Goal: Task Accomplishment & Management: Manage account settings

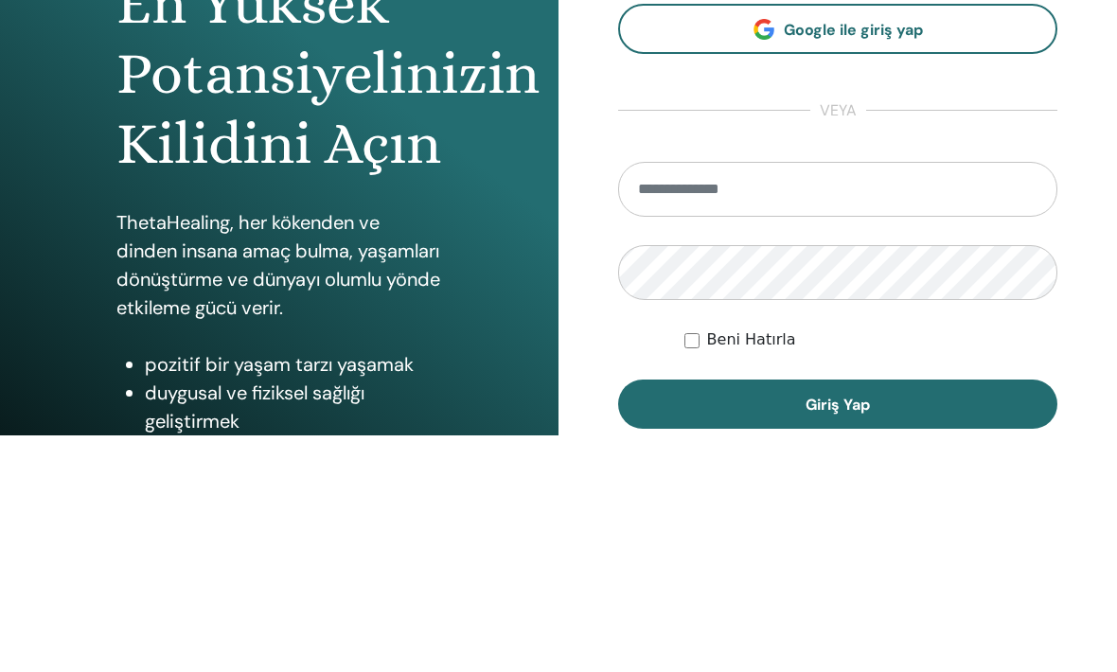
scroll to position [238, 0]
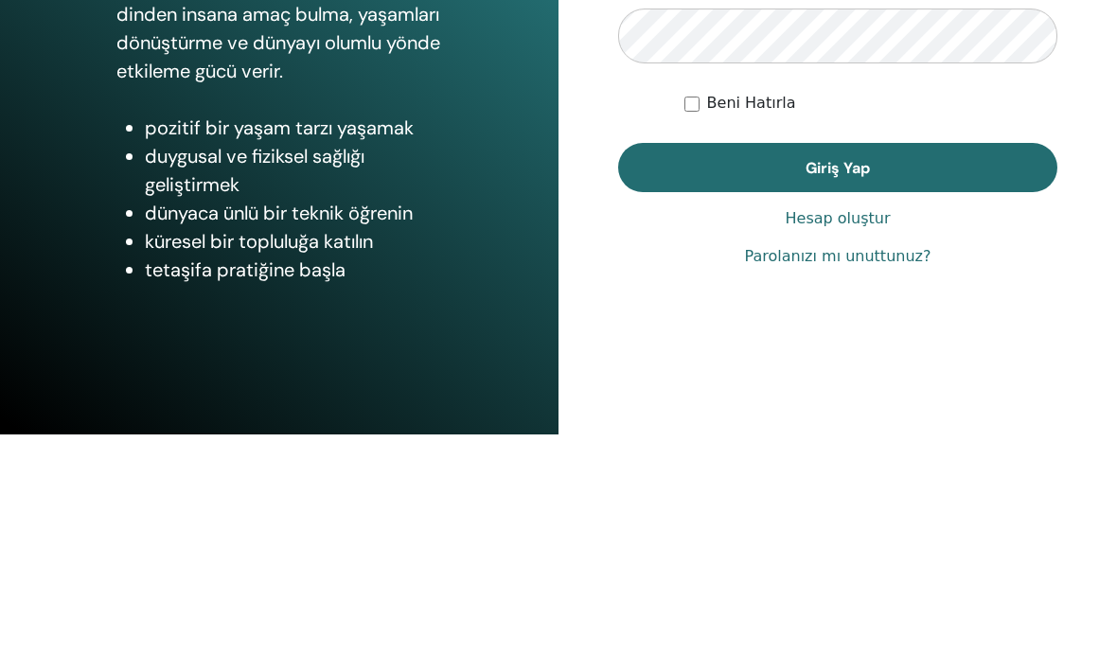
type input "**********"
click at [838, 404] on button "Giriş Yap" at bounding box center [837, 405] width 439 height 49
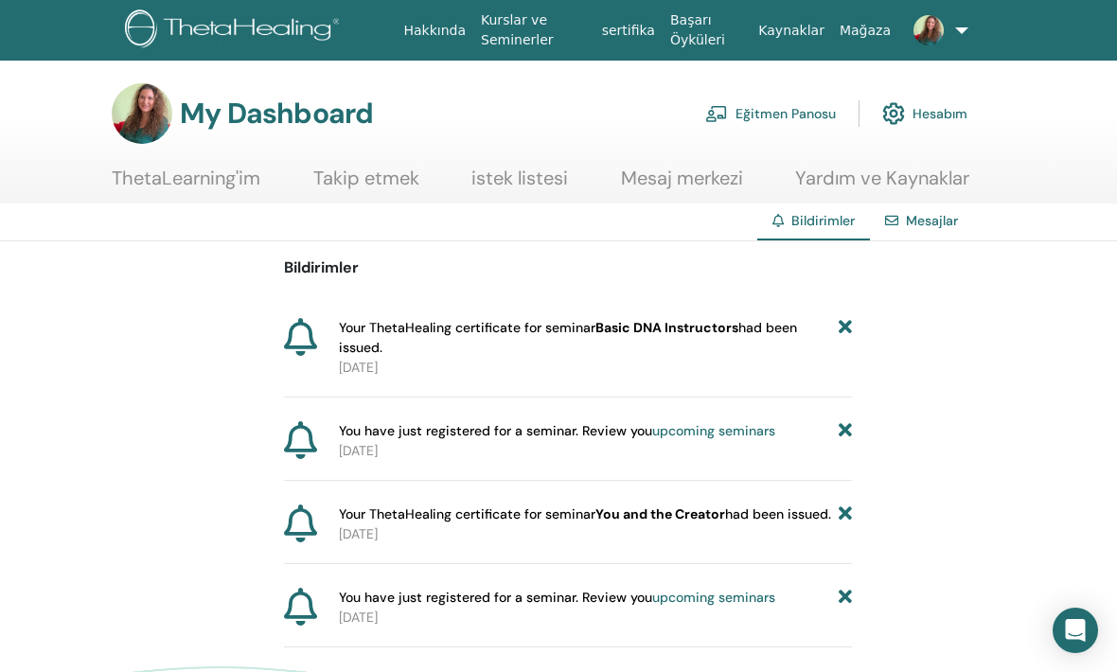
click at [224, 176] on link "ThetaLearning'im" at bounding box center [186, 185] width 149 height 37
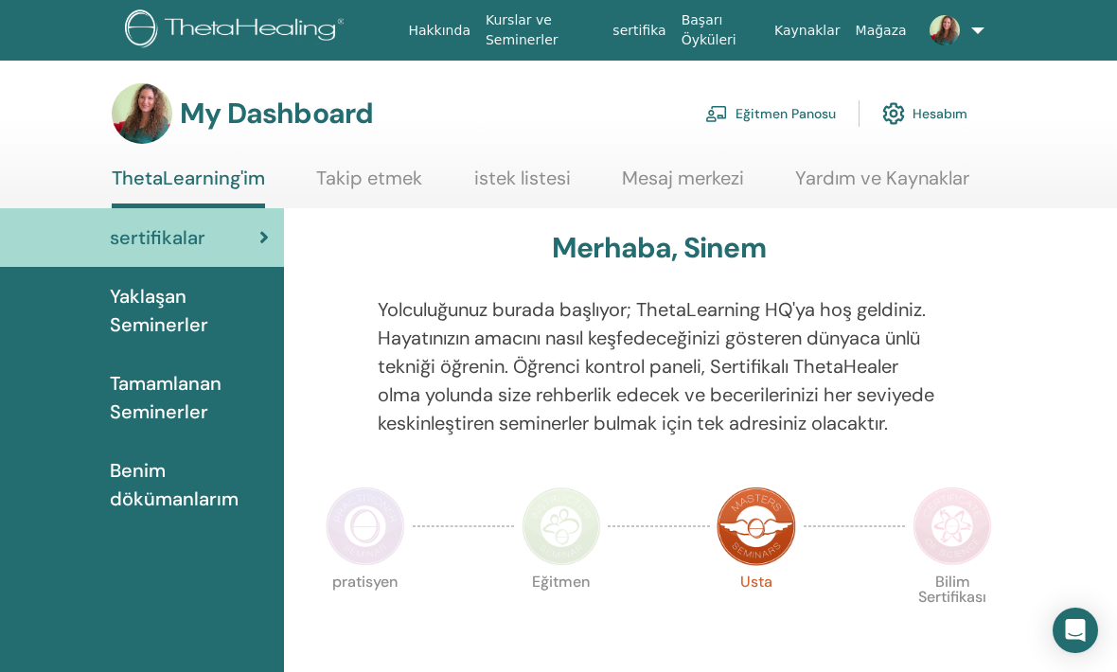
click at [781, 121] on link "Eğitmen Panosu" at bounding box center [770, 114] width 131 height 42
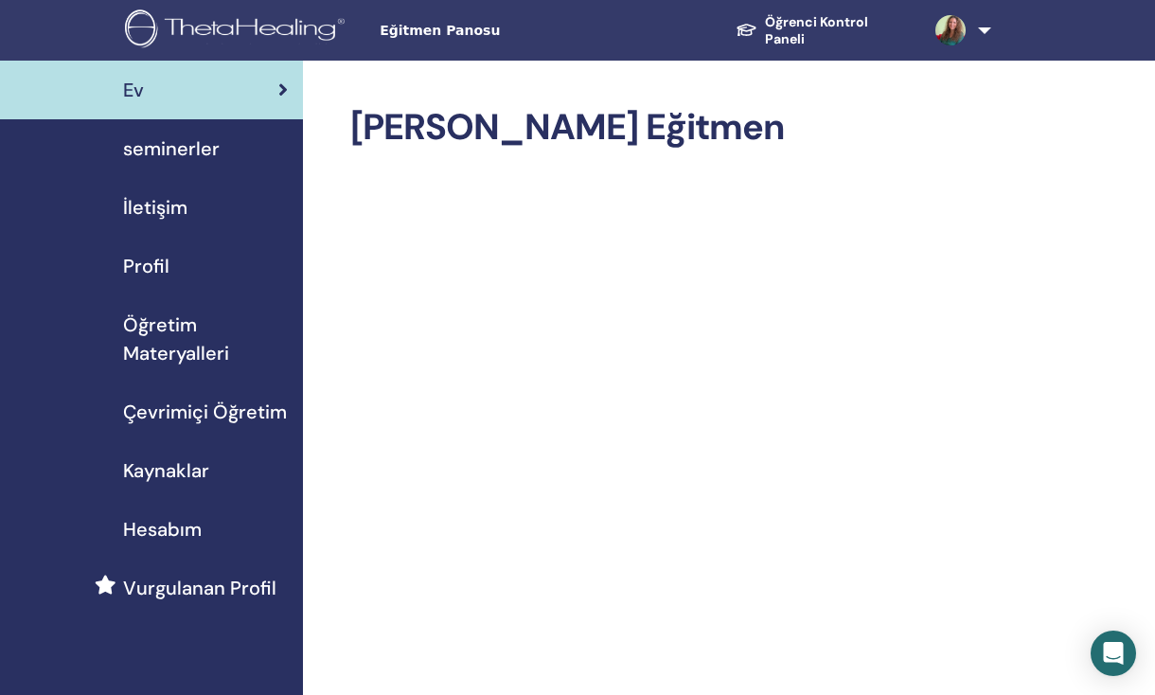
click at [658, 126] on h2 "Hoş Geldiniz Eğitmen" at bounding box center [674, 128] width 649 height 44
click at [210, 153] on span "seminerler" at bounding box center [171, 148] width 97 height 28
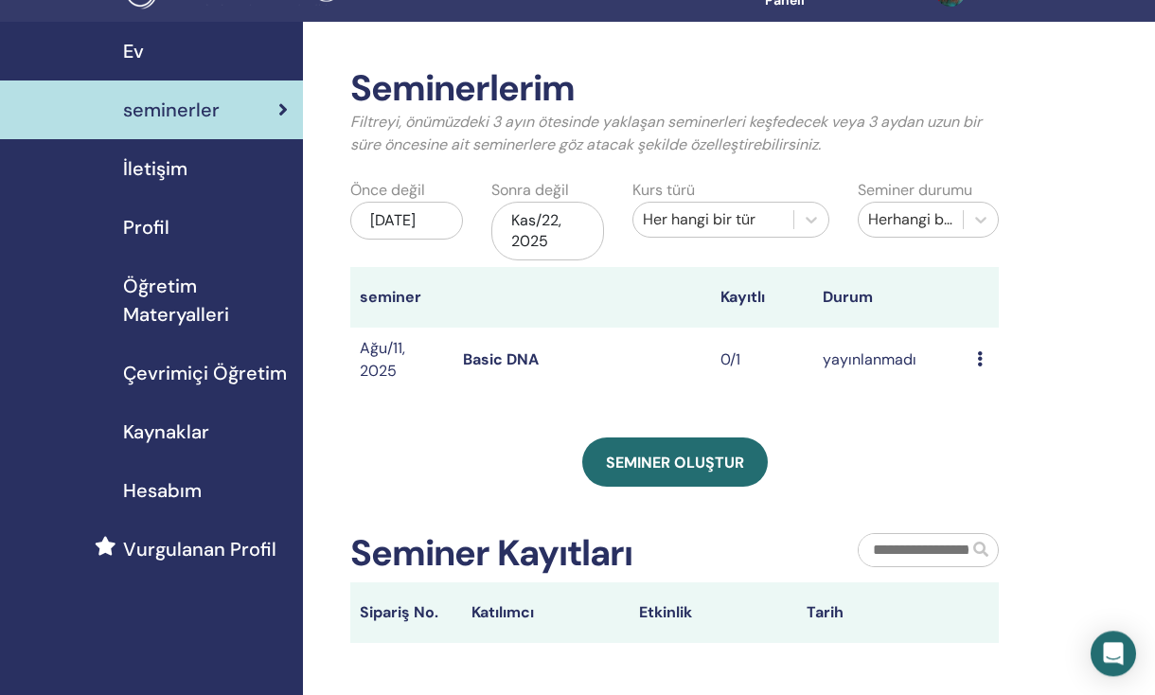
scroll to position [39, 0]
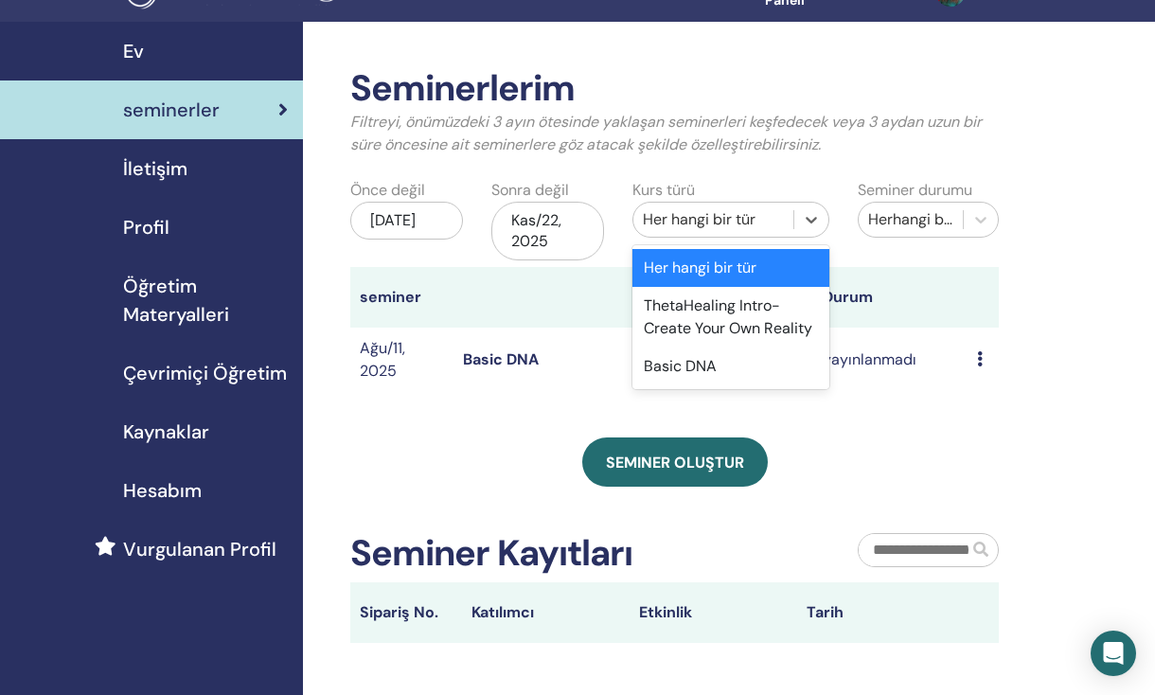
click at [685, 371] on div "Basic DNA" at bounding box center [731, 367] width 197 height 38
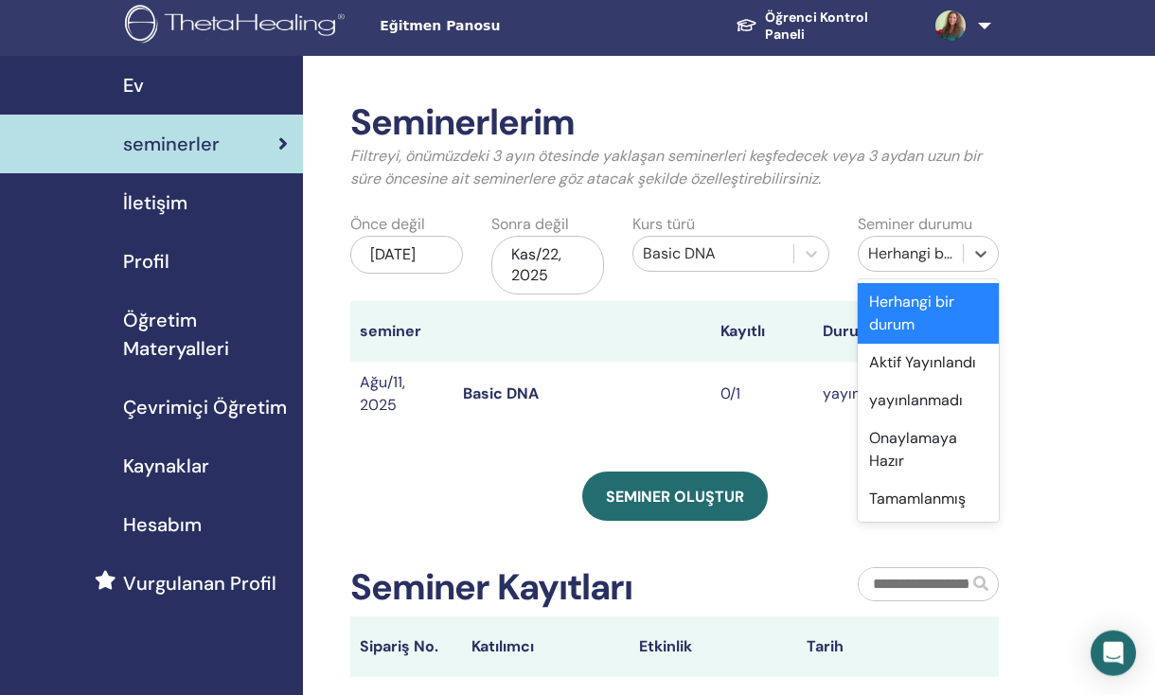
scroll to position [0, 0]
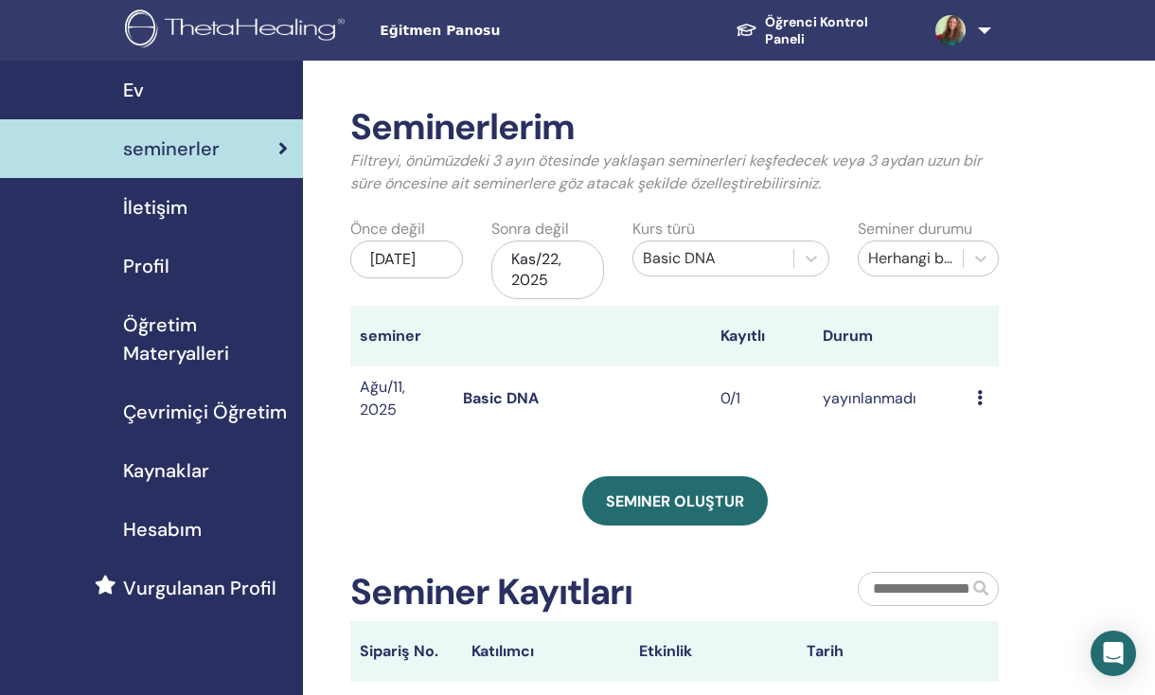
click at [611, 395] on td "Basic DNA" at bounding box center [583, 398] width 258 height 64
click at [978, 403] on icon at bounding box center [980, 397] width 6 height 15
click at [1012, 453] on link "Düzenlemek" at bounding box center [999, 447] width 84 height 20
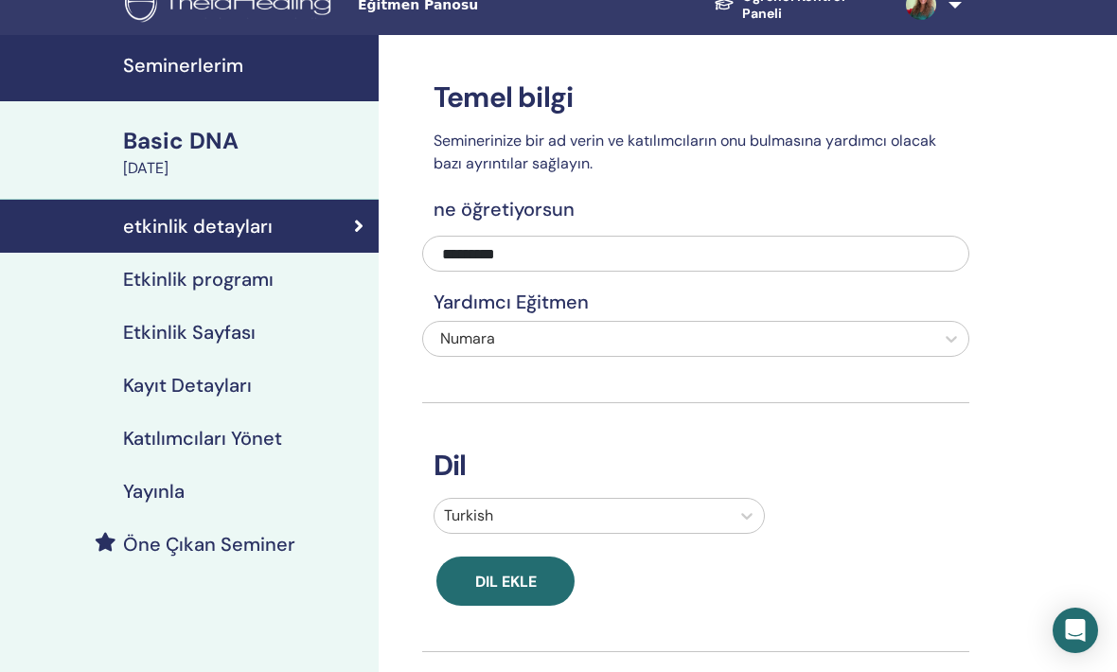
scroll to position [28, 0]
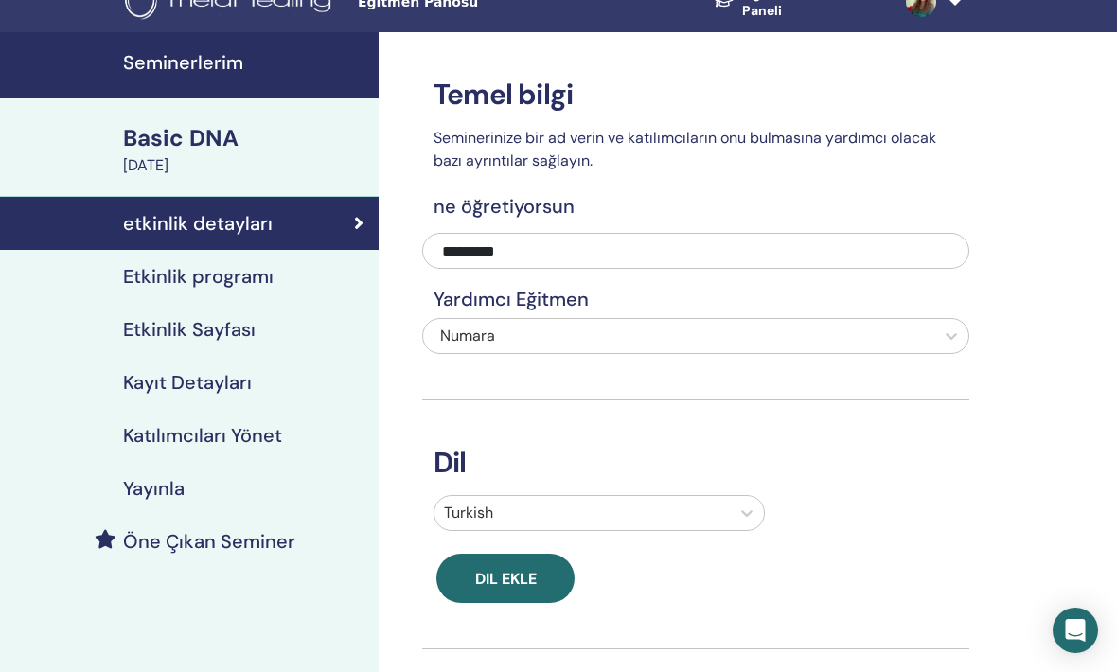
click at [224, 332] on h4 "Etkinlik Sayfası" at bounding box center [189, 329] width 133 height 23
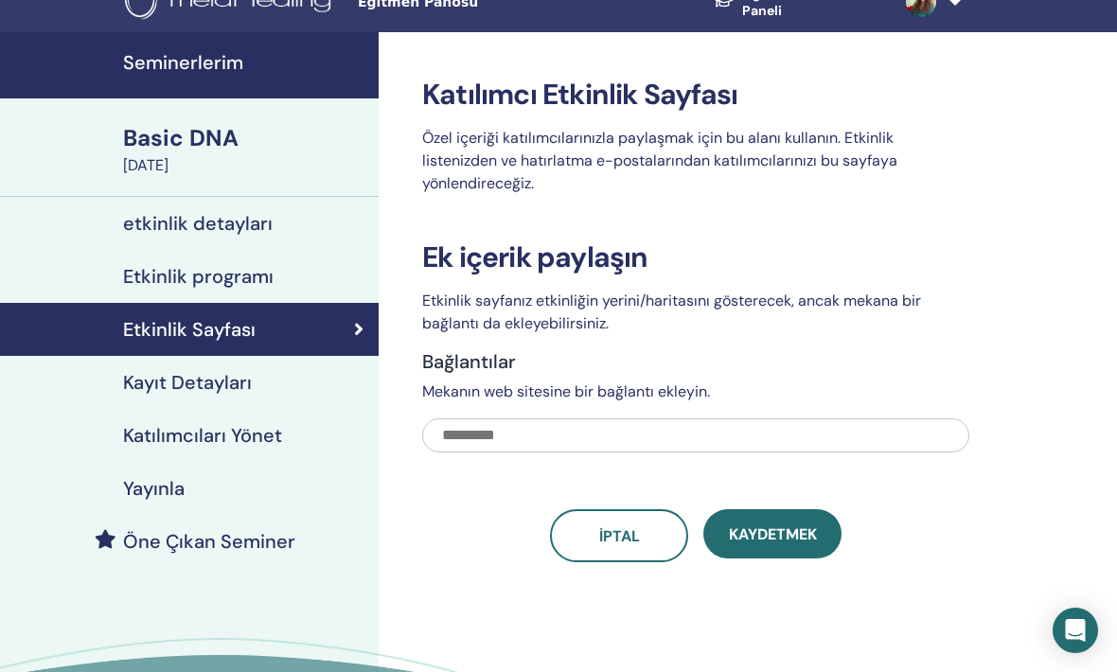
click at [230, 384] on h4 "Kayıt Detayları" at bounding box center [187, 382] width 129 height 23
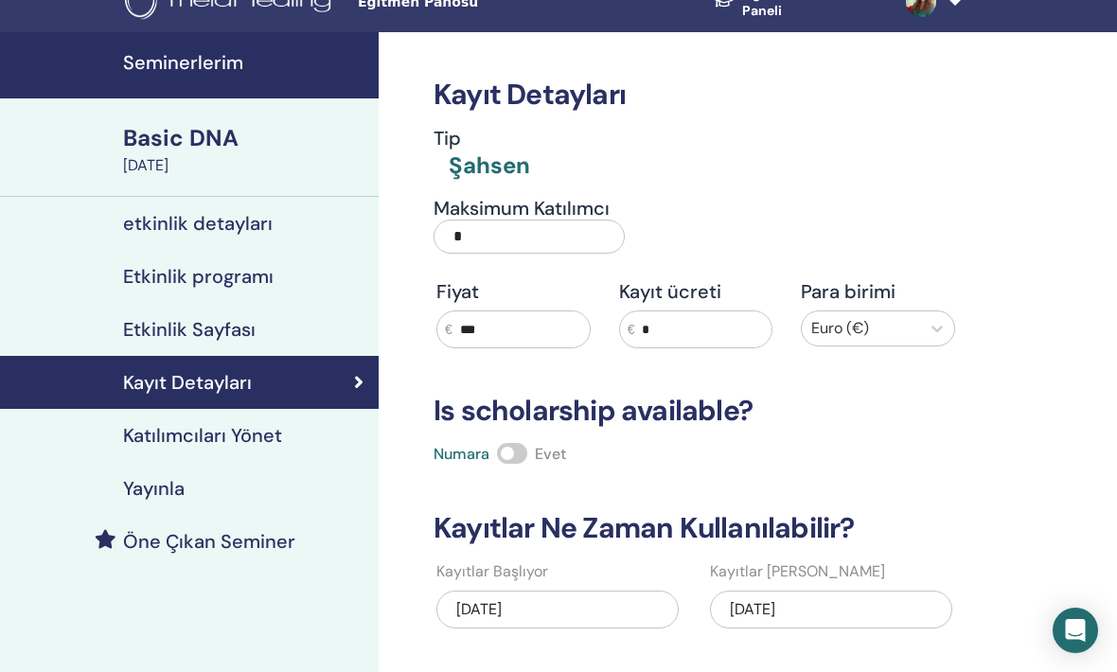
click at [277, 429] on h4 "Katılımcıları Yönet" at bounding box center [202, 435] width 159 height 23
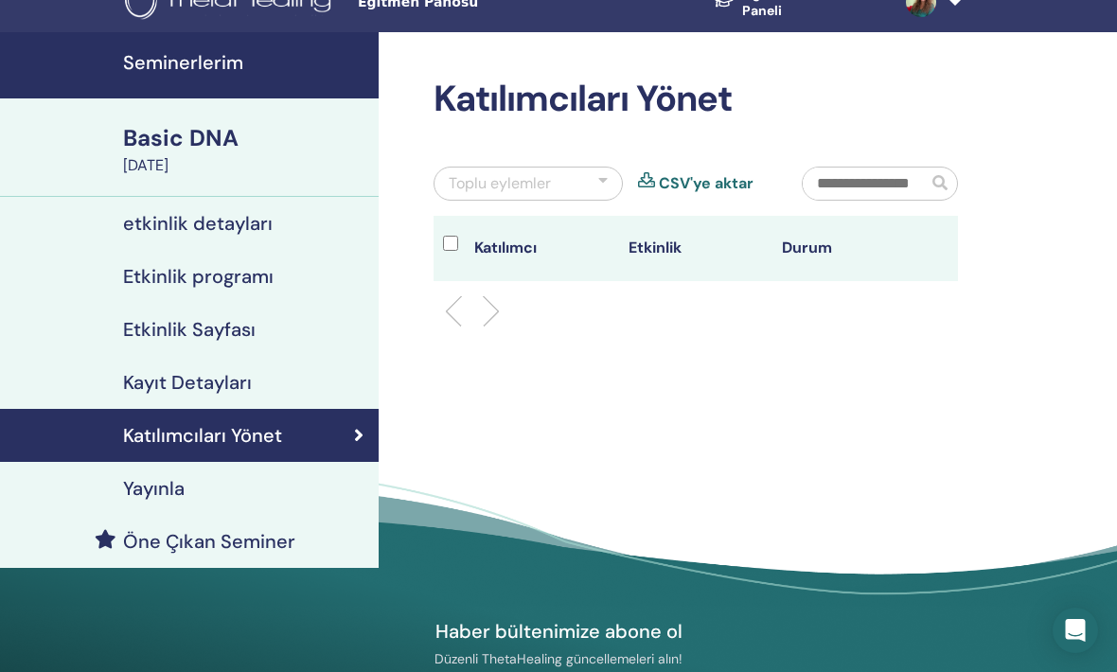
click at [478, 318] on li at bounding box center [484, 311] width 32 height 32
click at [465, 316] on li at bounding box center [461, 311] width 32 height 32
click at [609, 184] on div "Toplu eylemler" at bounding box center [528, 184] width 189 height 34
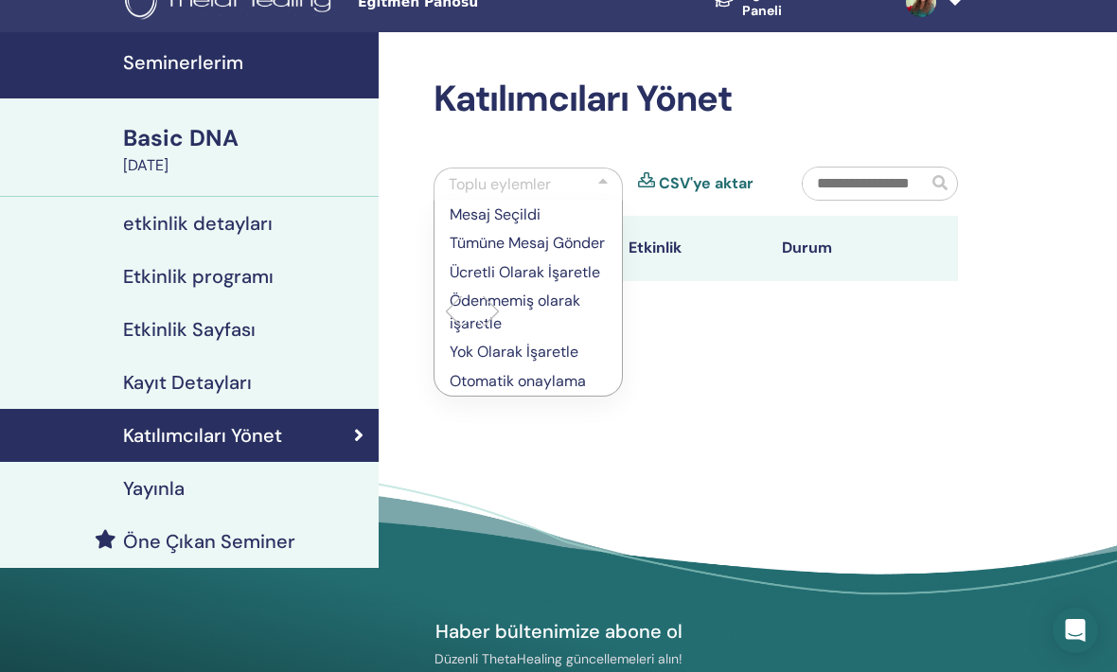
click at [247, 219] on h4 "etkinlik detayları" at bounding box center [198, 223] width 150 height 23
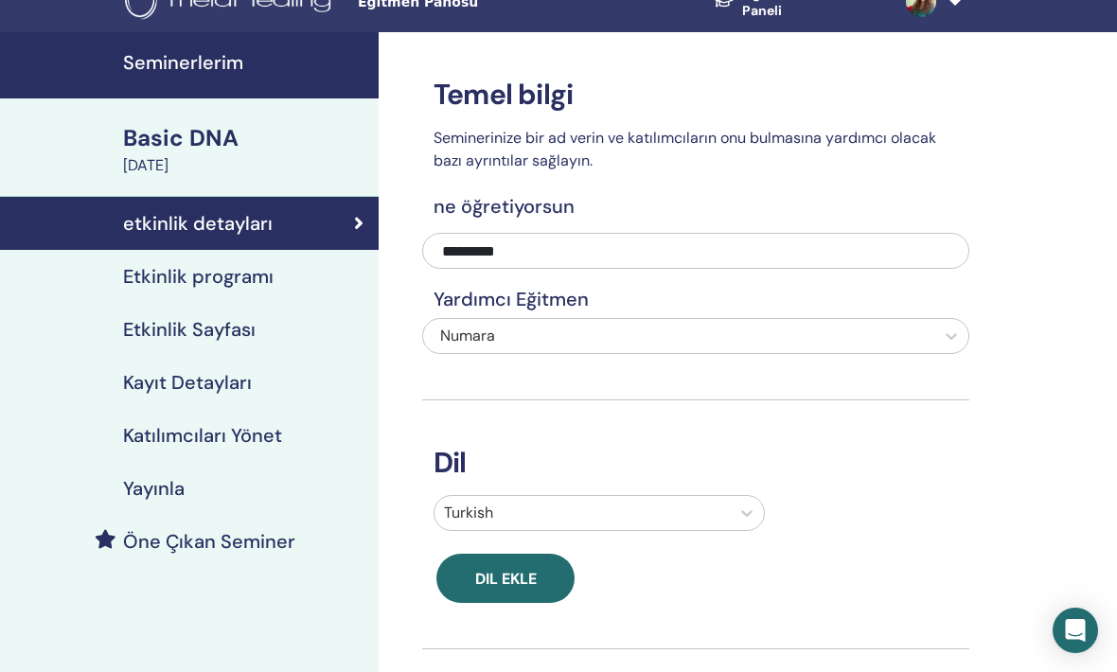
click at [258, 281] on h4 "Etkinlik programı" at bounding box center [198, 276] width 151 height 23
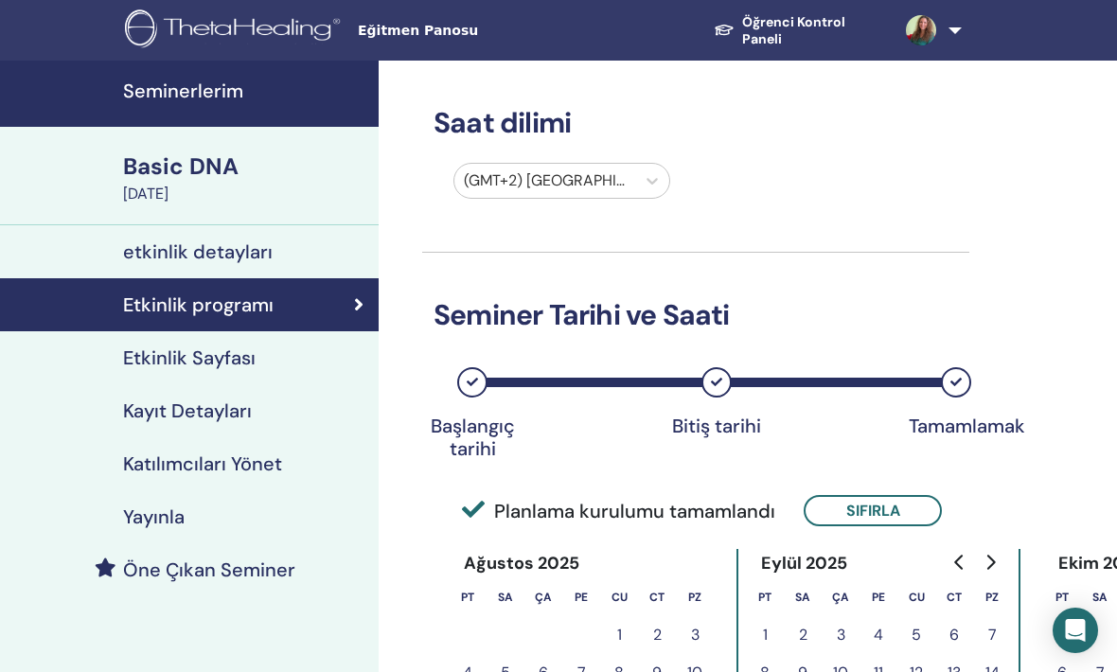
click at [243, 358] on h4 "Etkinlik Sayfası" at bounding box center [189, 358] width 133 height 23
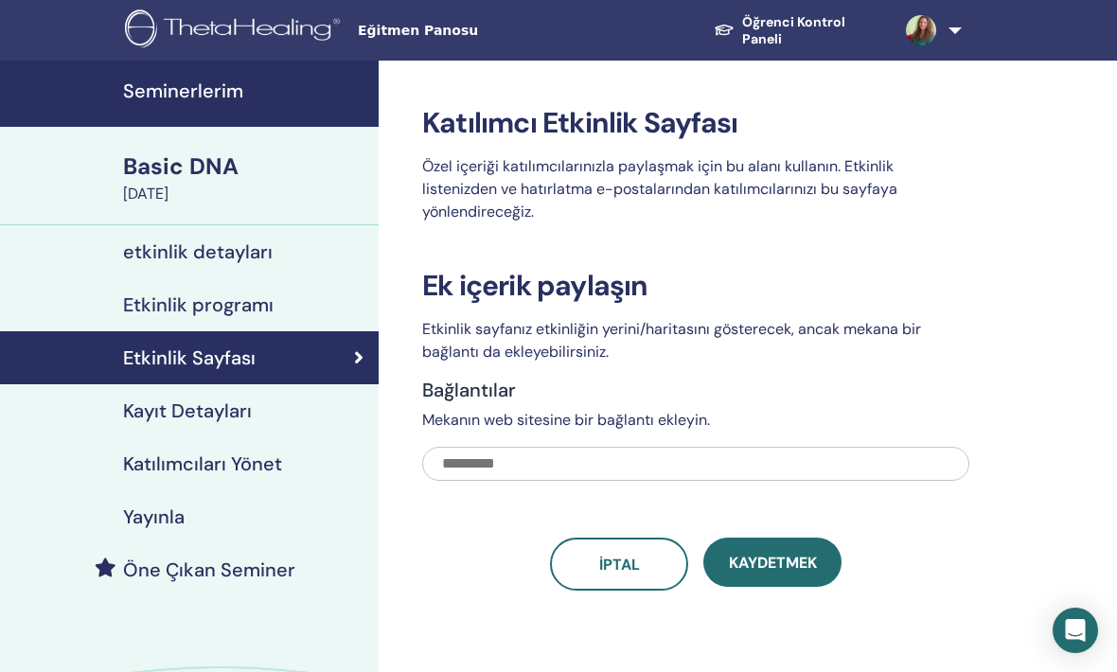
click at [236, 402] on h4 "Kayıt Detayları" at bounding box center [187, 411] width 129 height 23
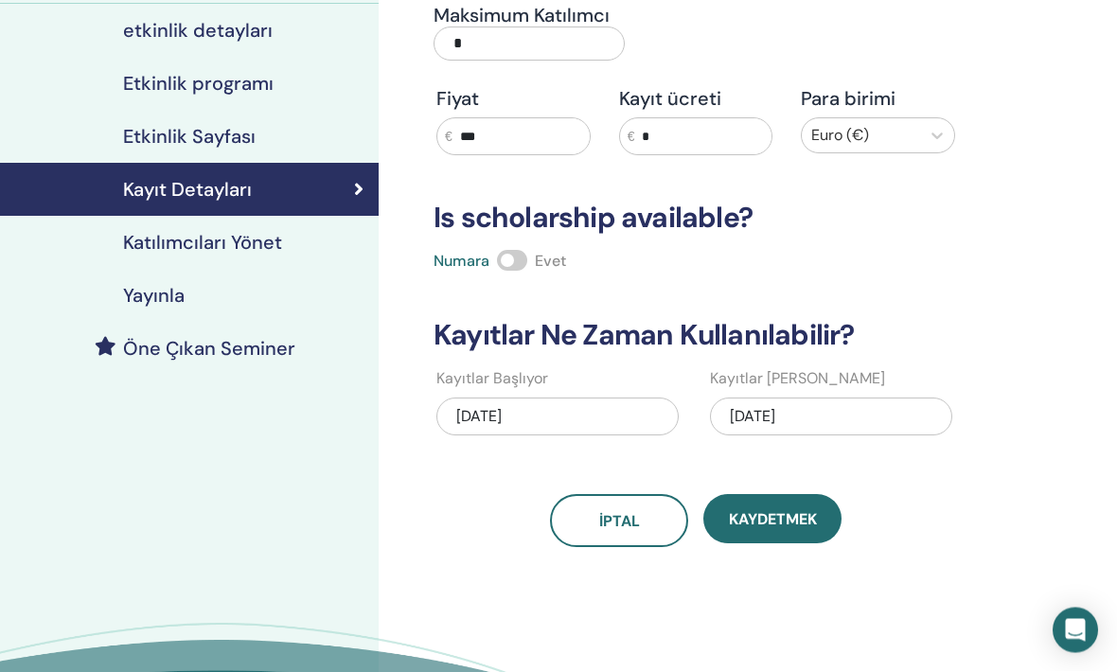
scroll to position [223, 0]
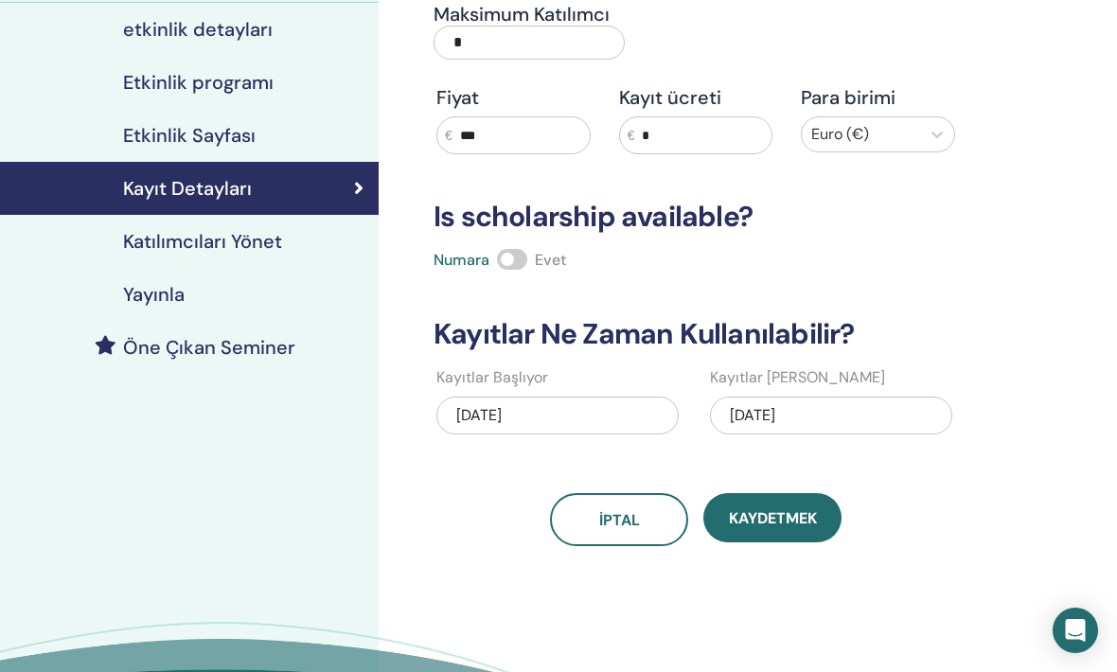
click at [255, 243] on h4 "Katılımcıları Yönet" at bounding box center [202, 241] width 159 height 23
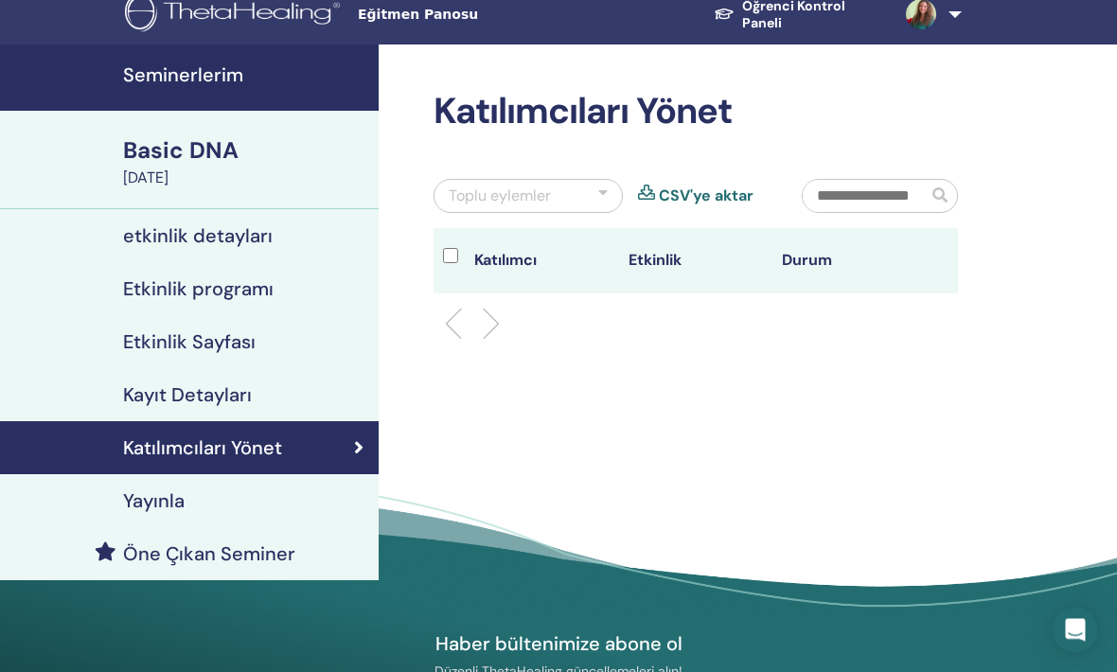
scroll to position [10, 0]
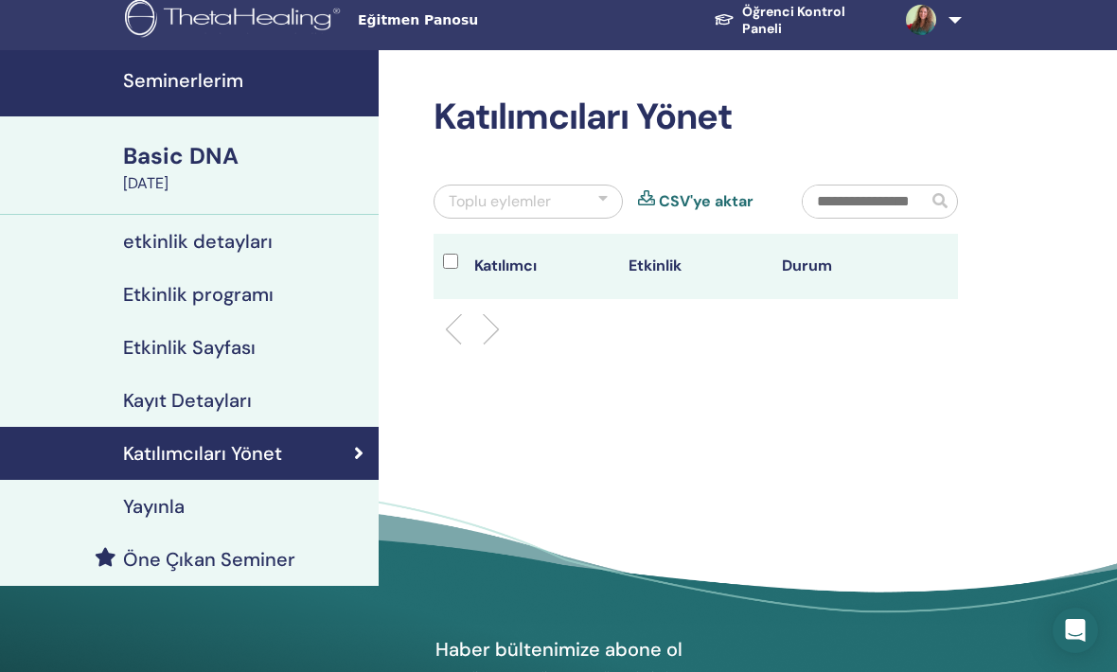
click at [274, 558] on h4 "Öne Çıkan Seminer" at bounding box center [209, 559] width 172 height 23
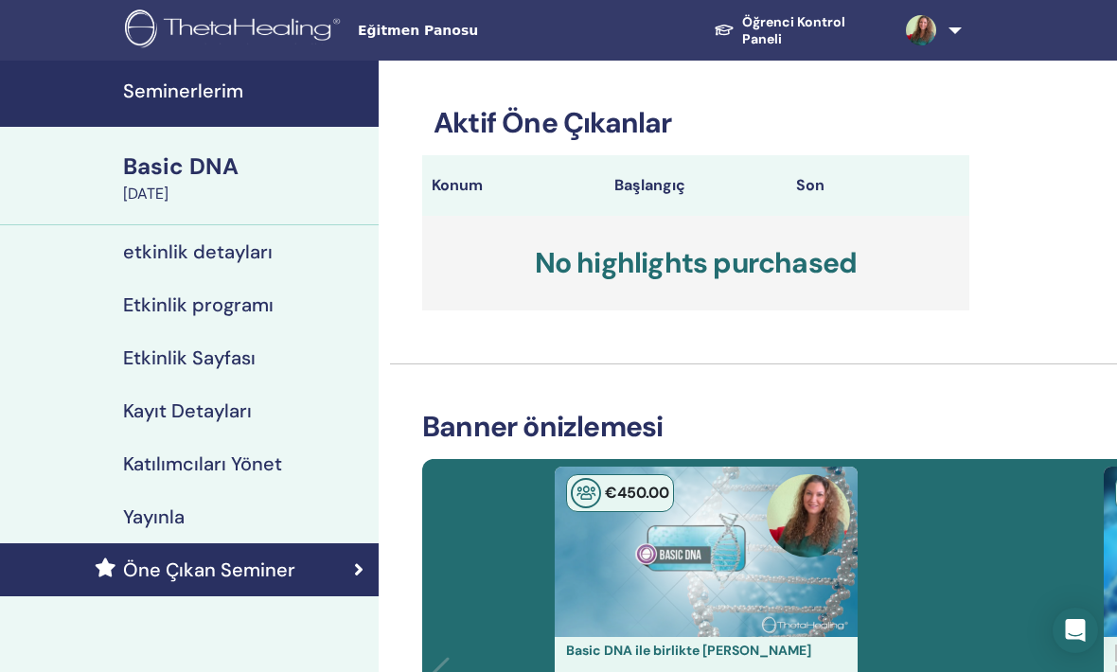
click at [808, 34] on link "Öğrenci Kontrol Paneli" at bounding box center [795, 31] width 192 height 52
